Goal: Find specific page/section: Find specific page/section

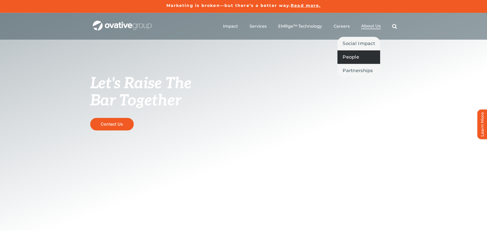
click at [356, 57] on span "People" at bounding box center [351, 56] width 17 height 7
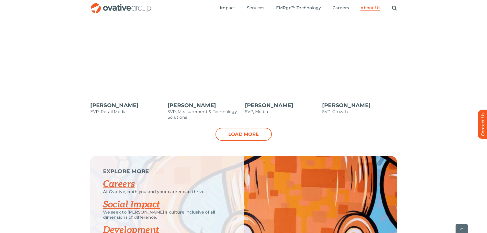
scroll to position [539, 0]
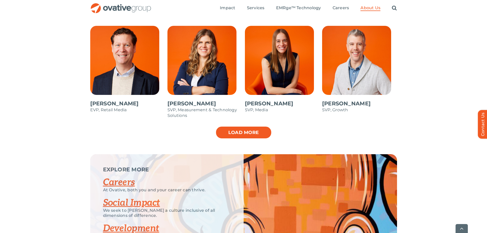
click at [256, 129] on link "Load more" at bounding box center [244, 132] width 56 height 13
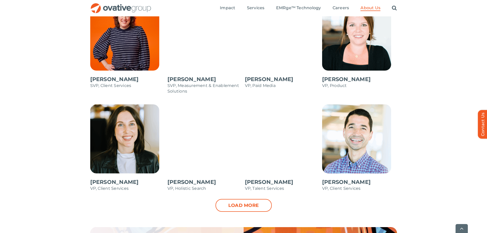
scroll to position [667, 0]
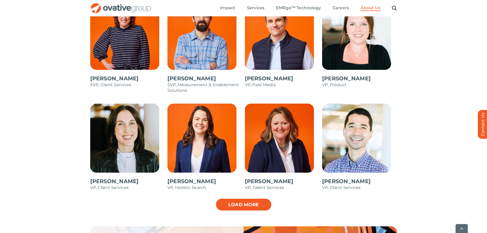
click at [230, 204] on link "Load more" at bounding box center [244, 204] width 56 height 13
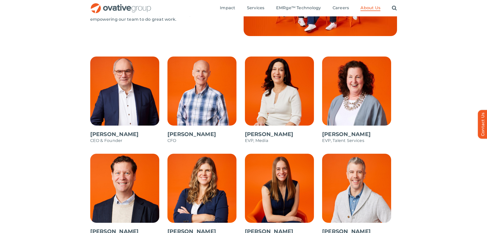
scroll to position [258, 0]
